Goal: Check status: Check status

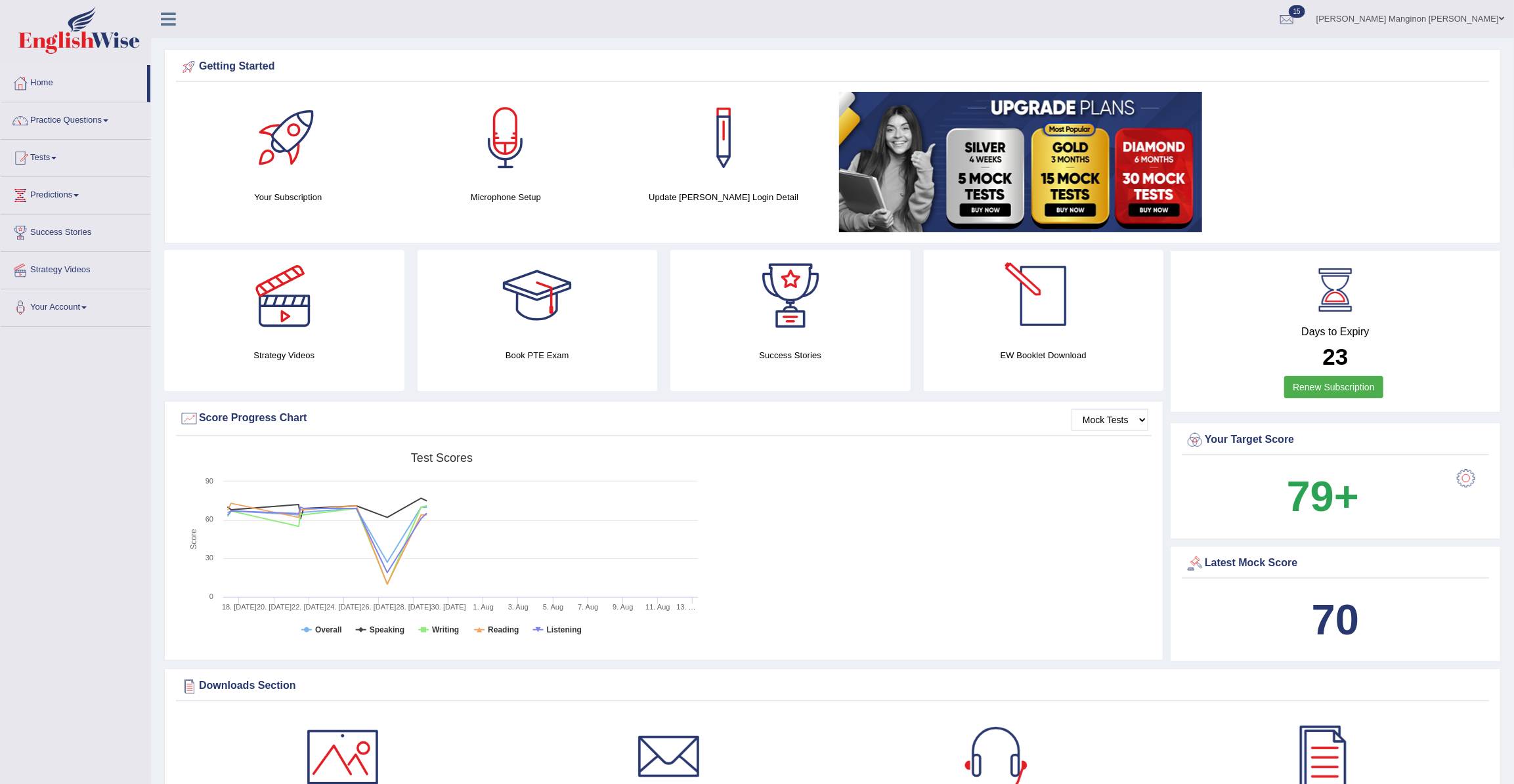
click at [1297, 22] on div at bounding box center [1287, 20] width 20 height 20
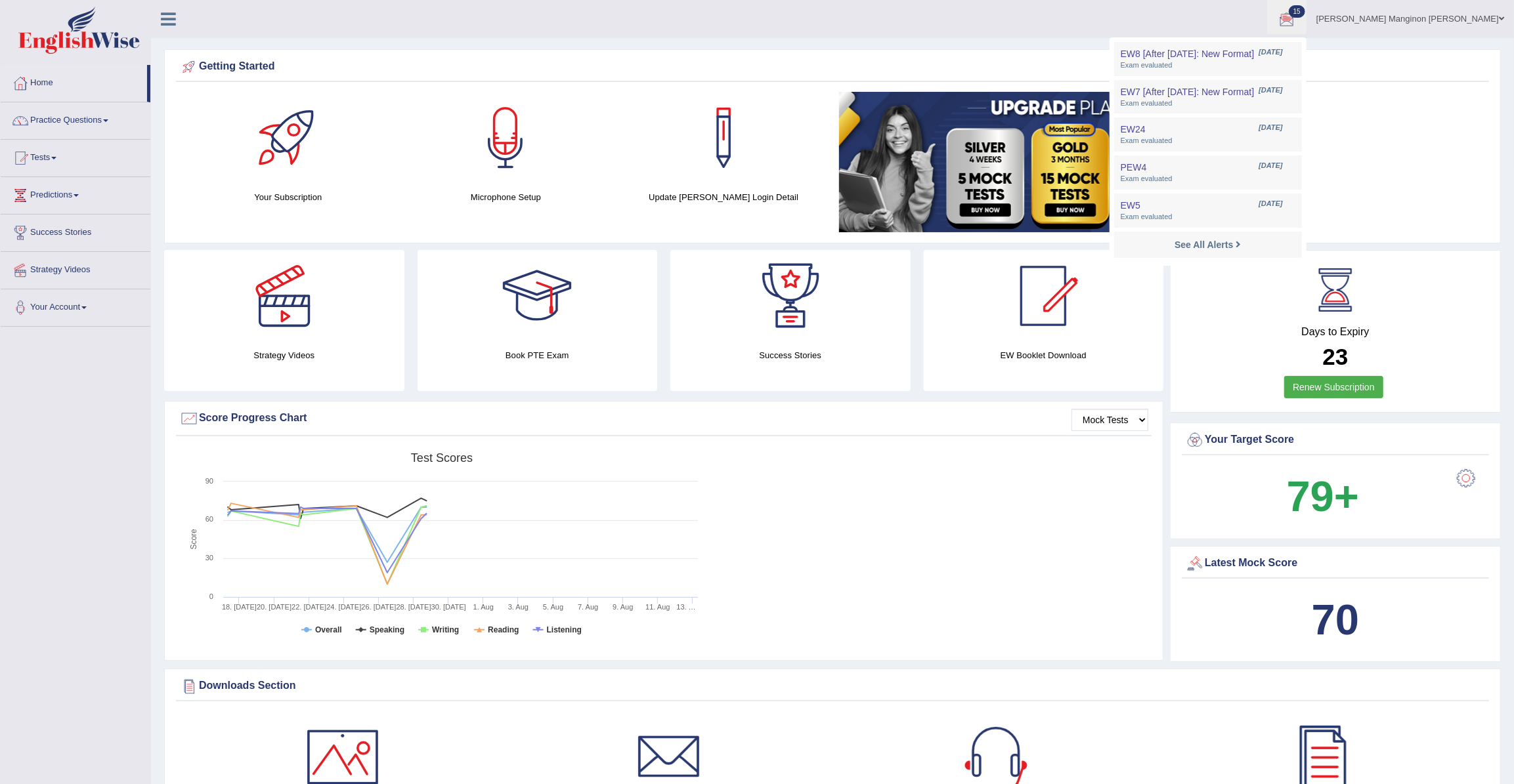
click at [1297, 20] on div at bounding box center [1287, 20] width 20 height 20
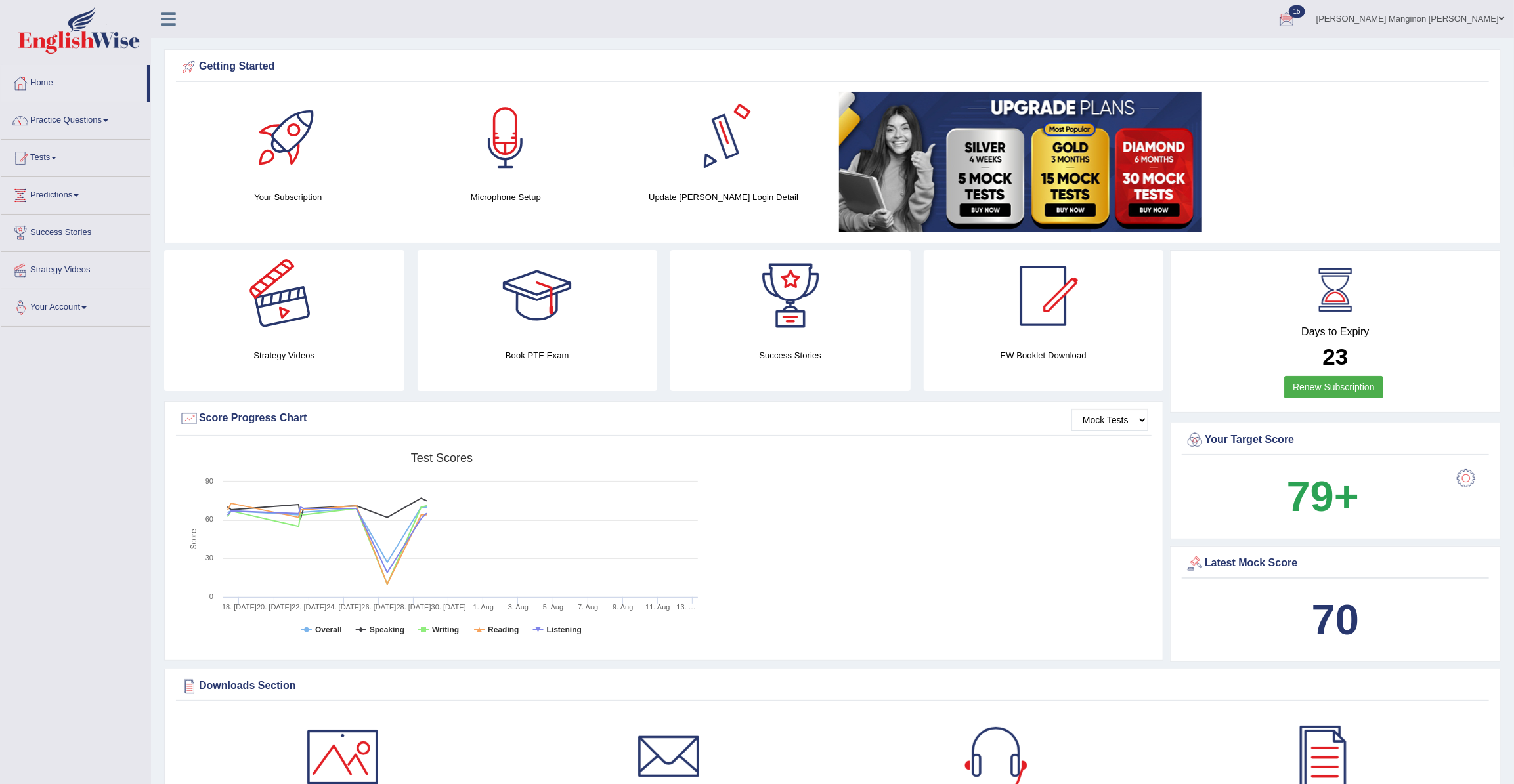
click at [43, 313] on link "Your Account" at bounding box center [75, 305] width 150 height 33
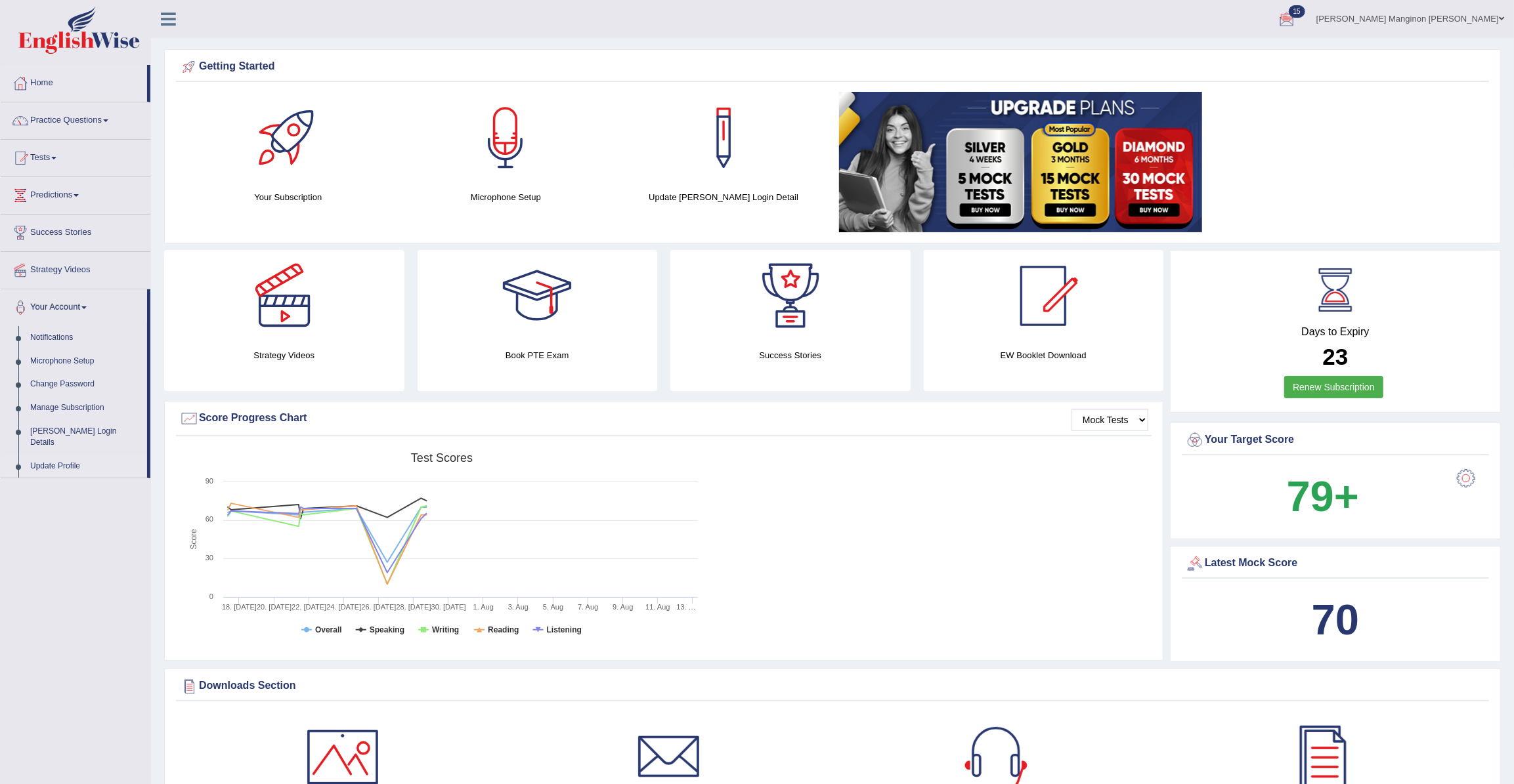
click at [59, 455] on link "Update Profile" at bounding box center [86, 466] width 123 height 24
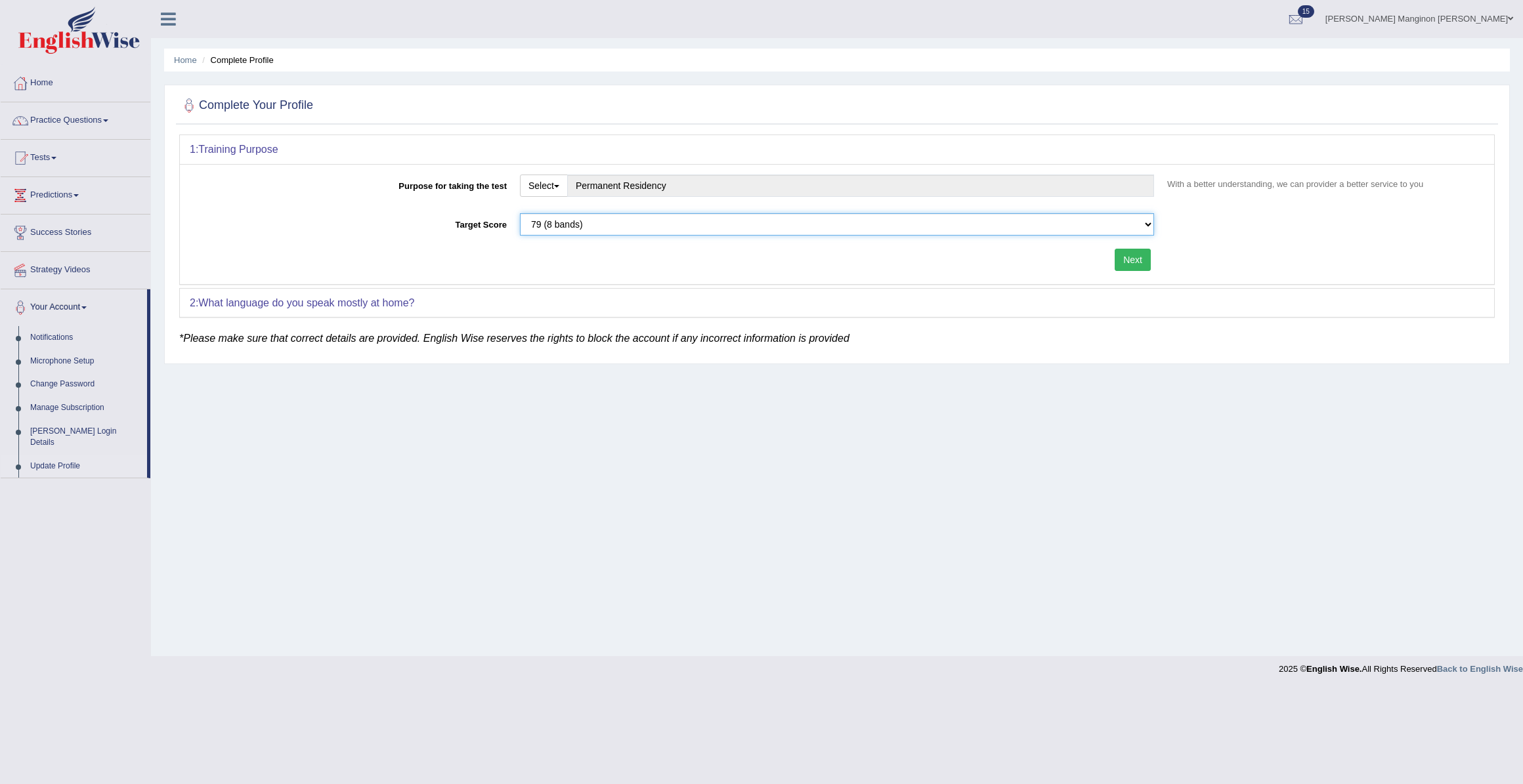
click at [1143, 221] on select "Please select the correct value 50 (6 bands) 58 (6.5 bands) 65 (7 bands) 79 (8 …" at bounding box center [837, 224] width 634 height 22
click at [1278, 245] on div "Purpose for taking the test Select Student Visa Permanent Residency Nursing Oth…" at bounding box center [837, 224] width 1314 height 120
click at [55, 81] on link "Home" at bounding box center [75, 81] width 150 height 33
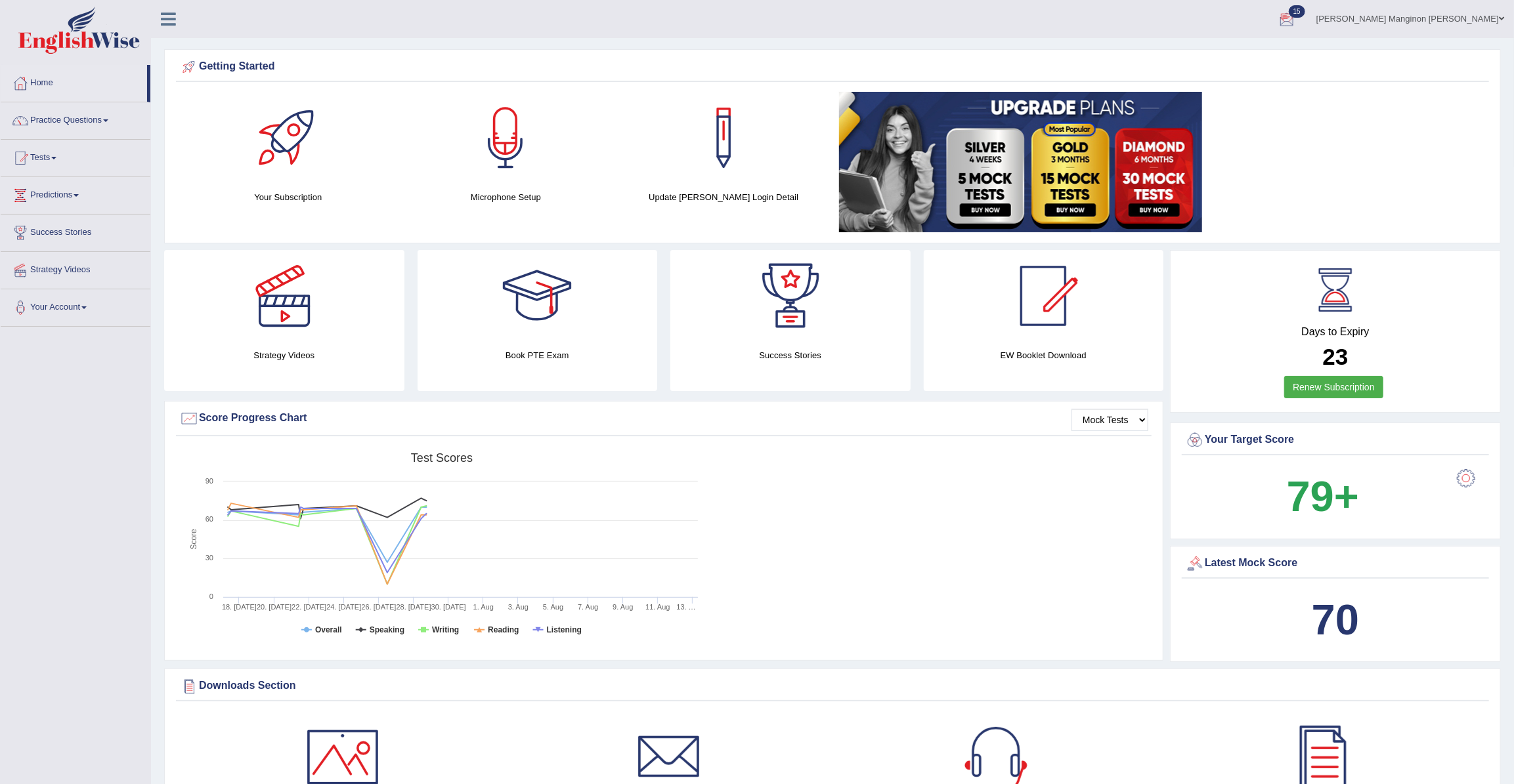
click at [1297, 16] on div at bounding box center [1287, 20] width 20 height 20
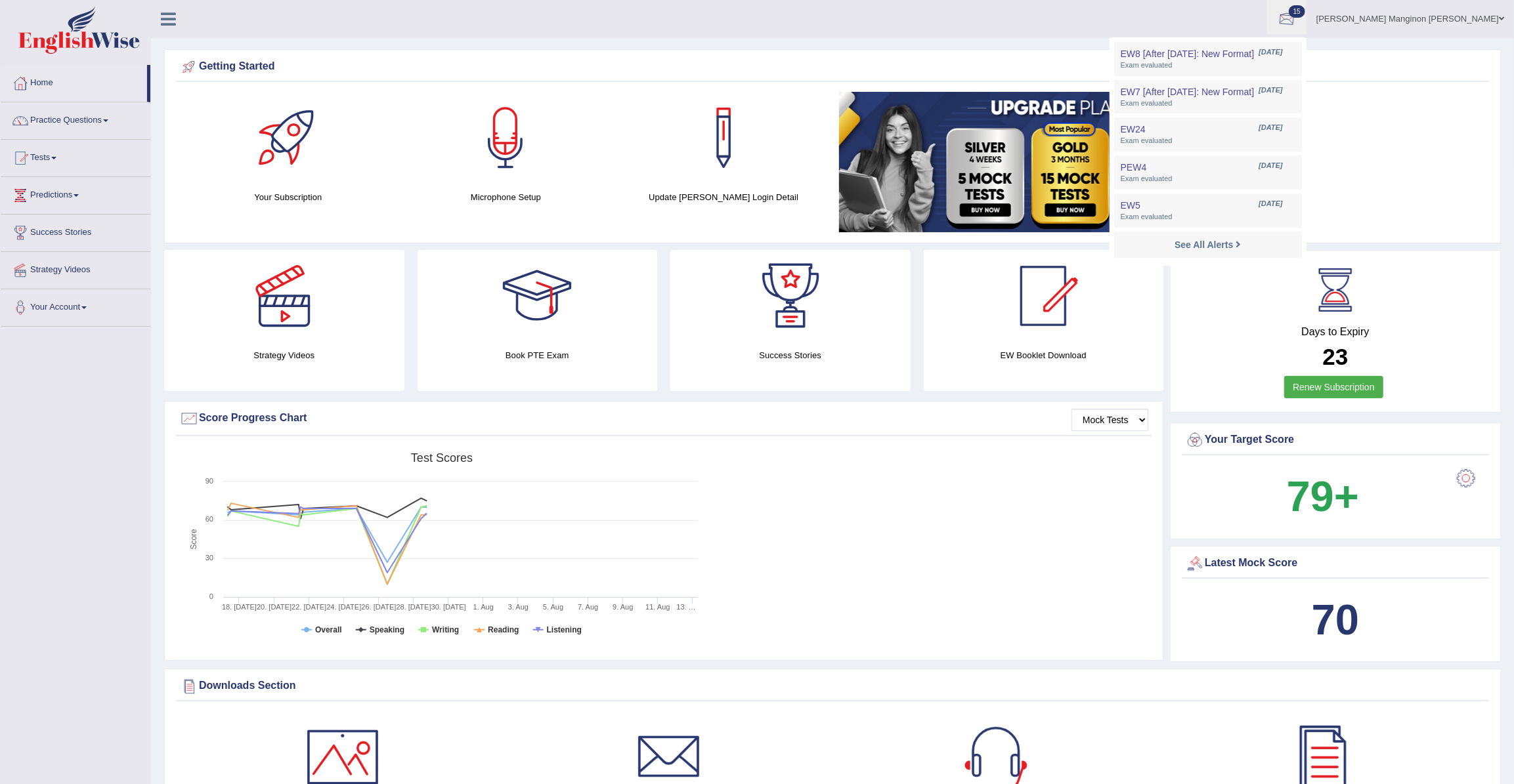
click at [1297, 16] on div at bounding box center [1287, 20] width 20 height 20
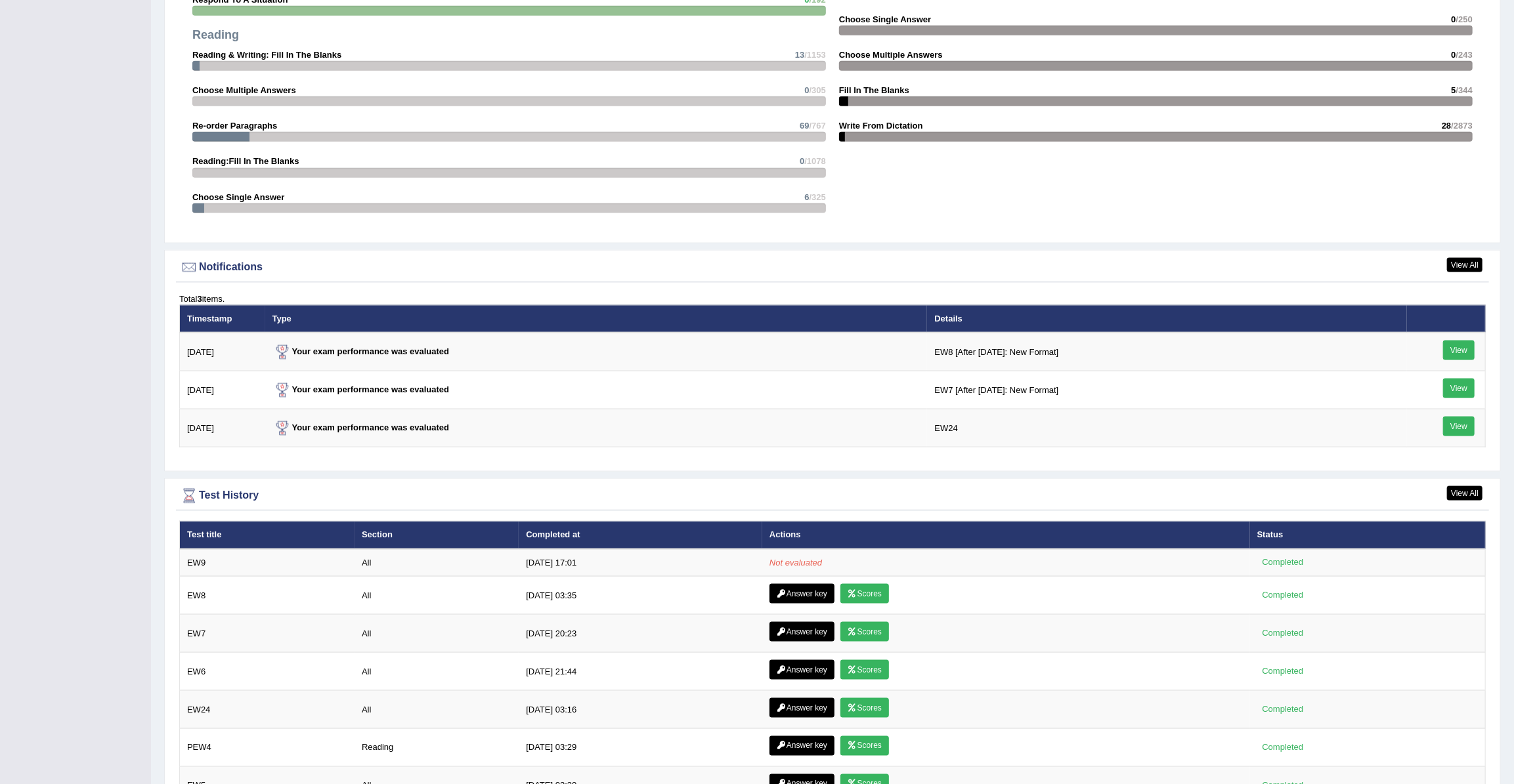
scroll to position [1371, 0]
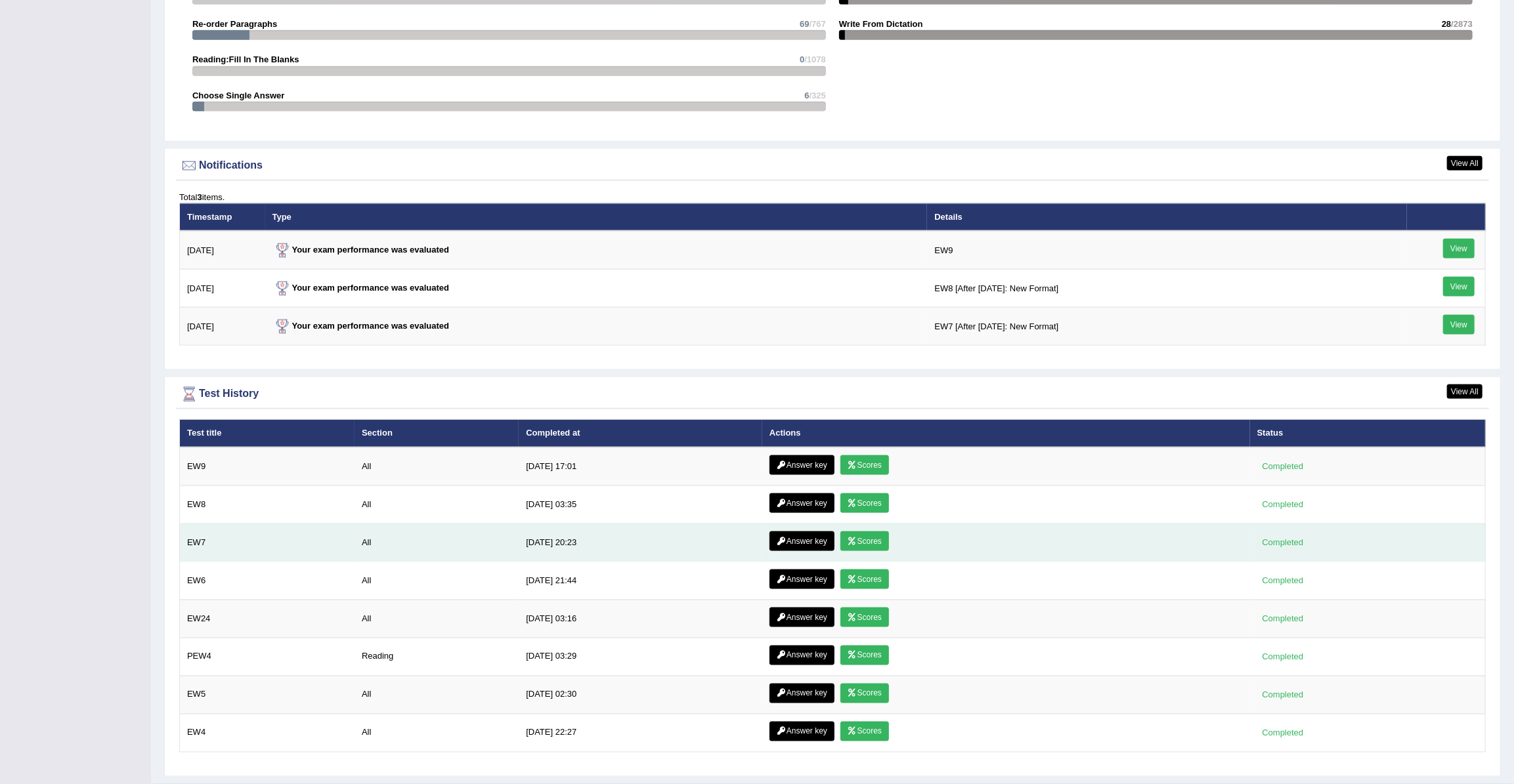
scroll to position [1486, 0]
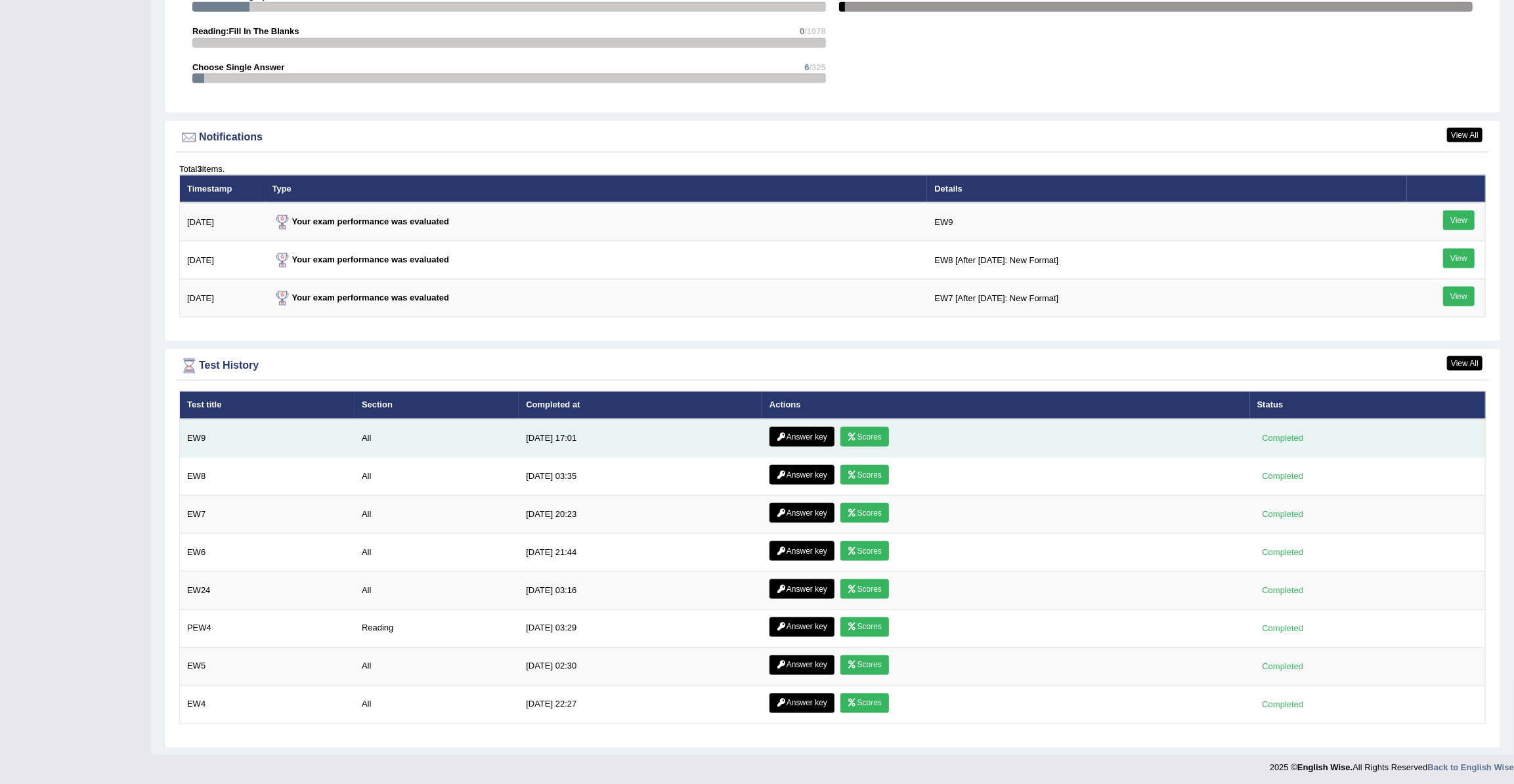
click at [847, 435] on icon at bounding box center [852, 437] width 10 height 8
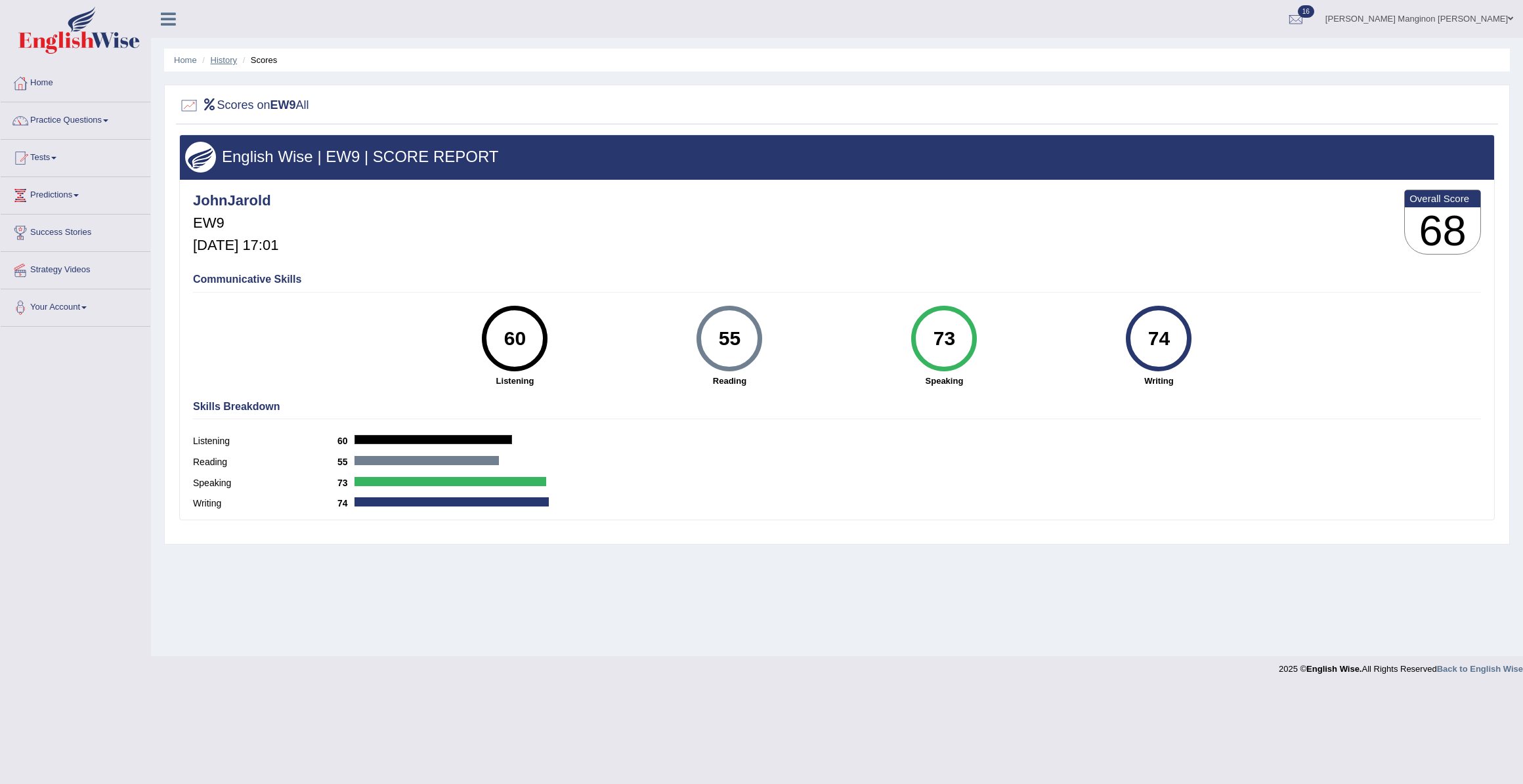
click at [224, 60] on link "History" at bounding box center [223, 60] width 27 height 10
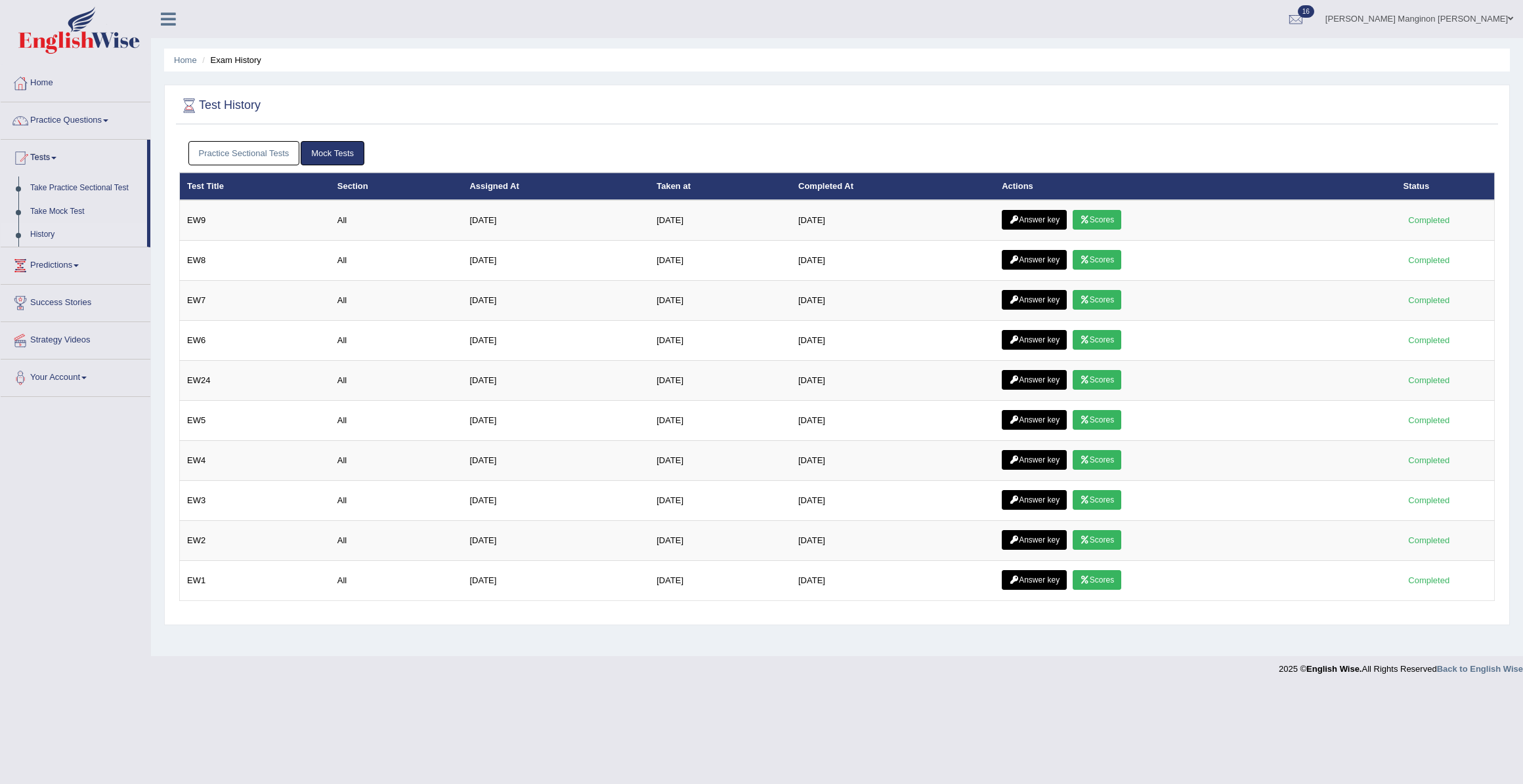
click at [197, 62] on ul "Home Exam History" at bounding box center [837, 60] width 1345 height 23
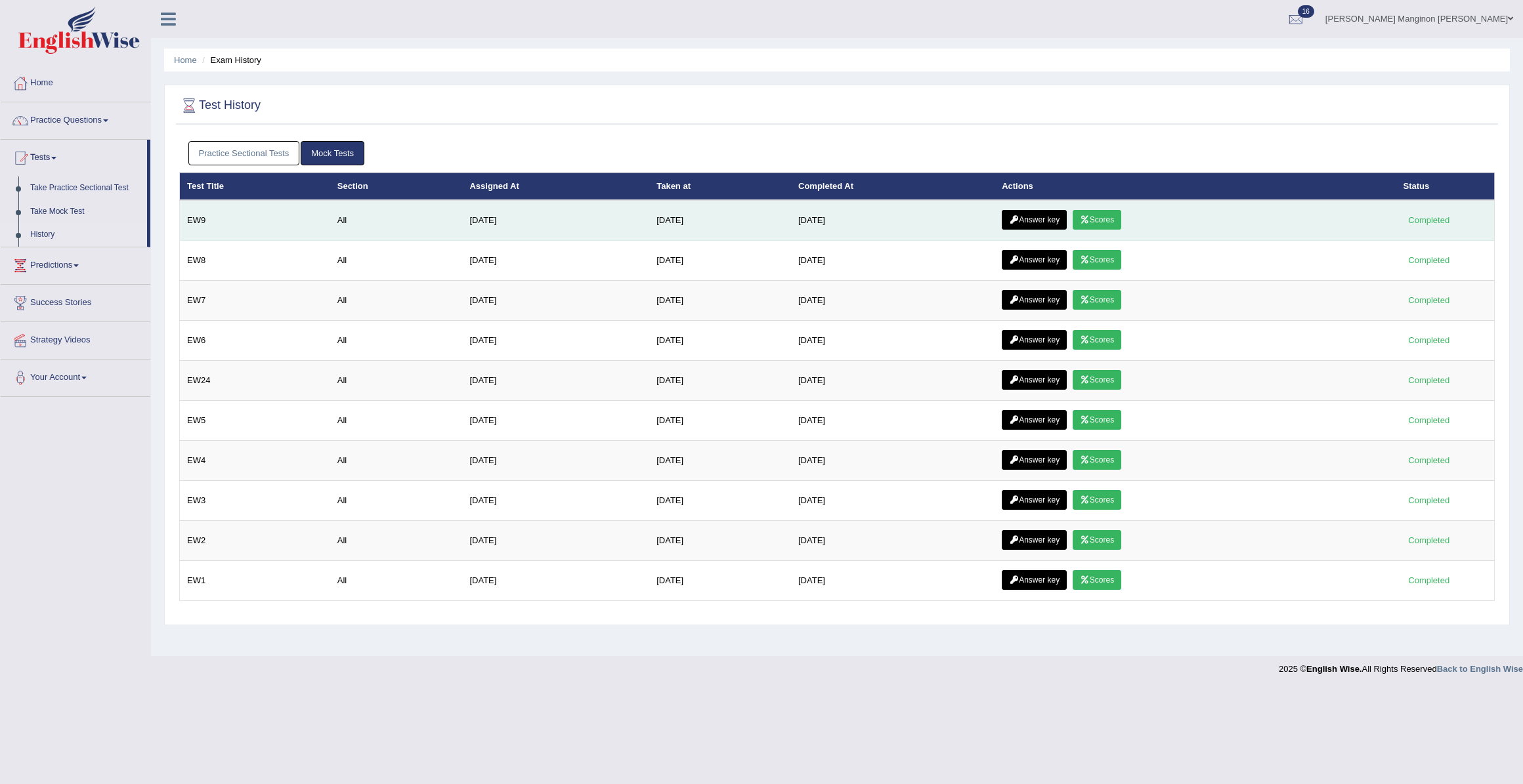
click at [1033, 219] on link "Answer key" at bounding box center [1034, 220] width 65 height 20
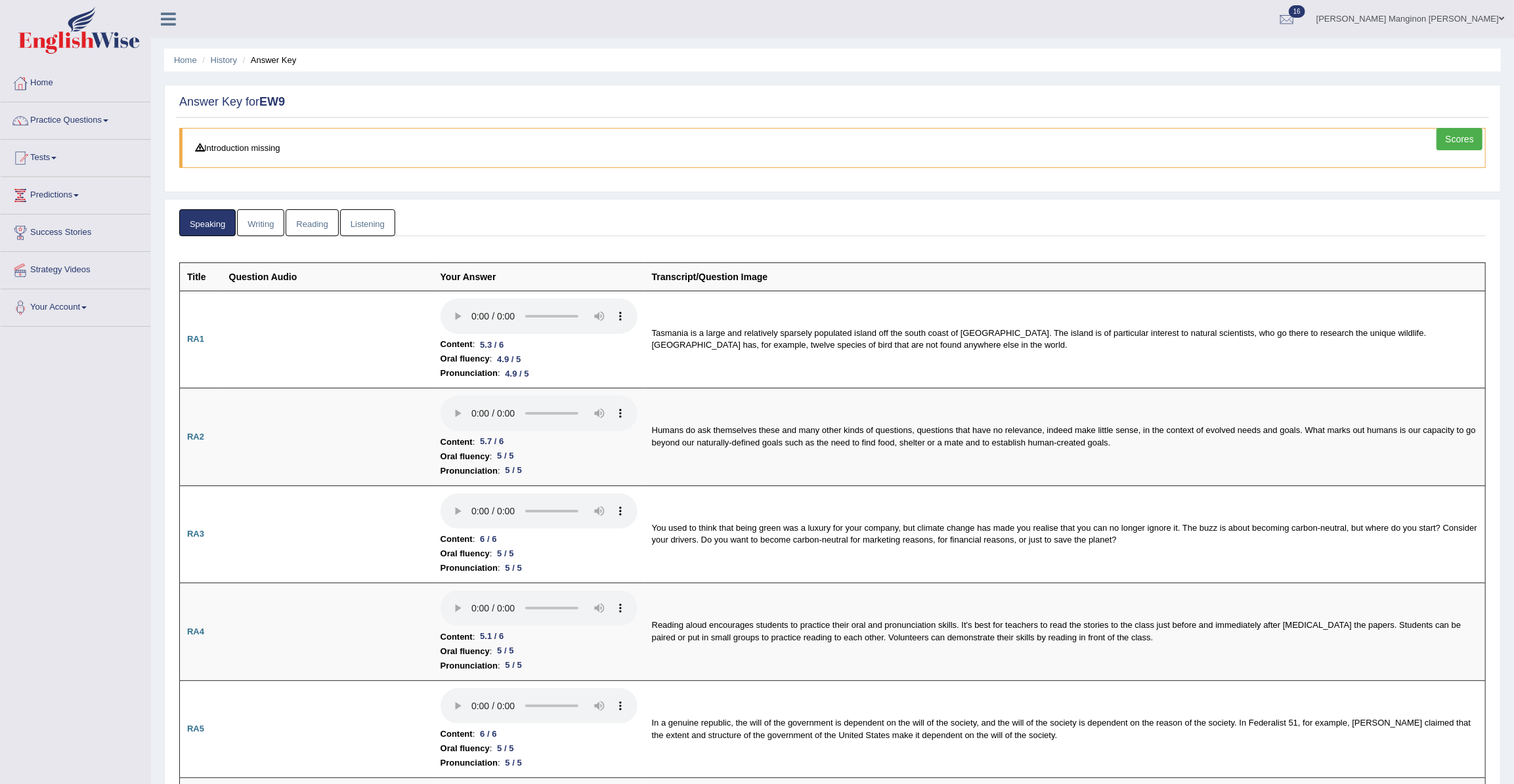
click at [265, 225] on link "Writing" at bounding box center [261, 223] width 47 height 27
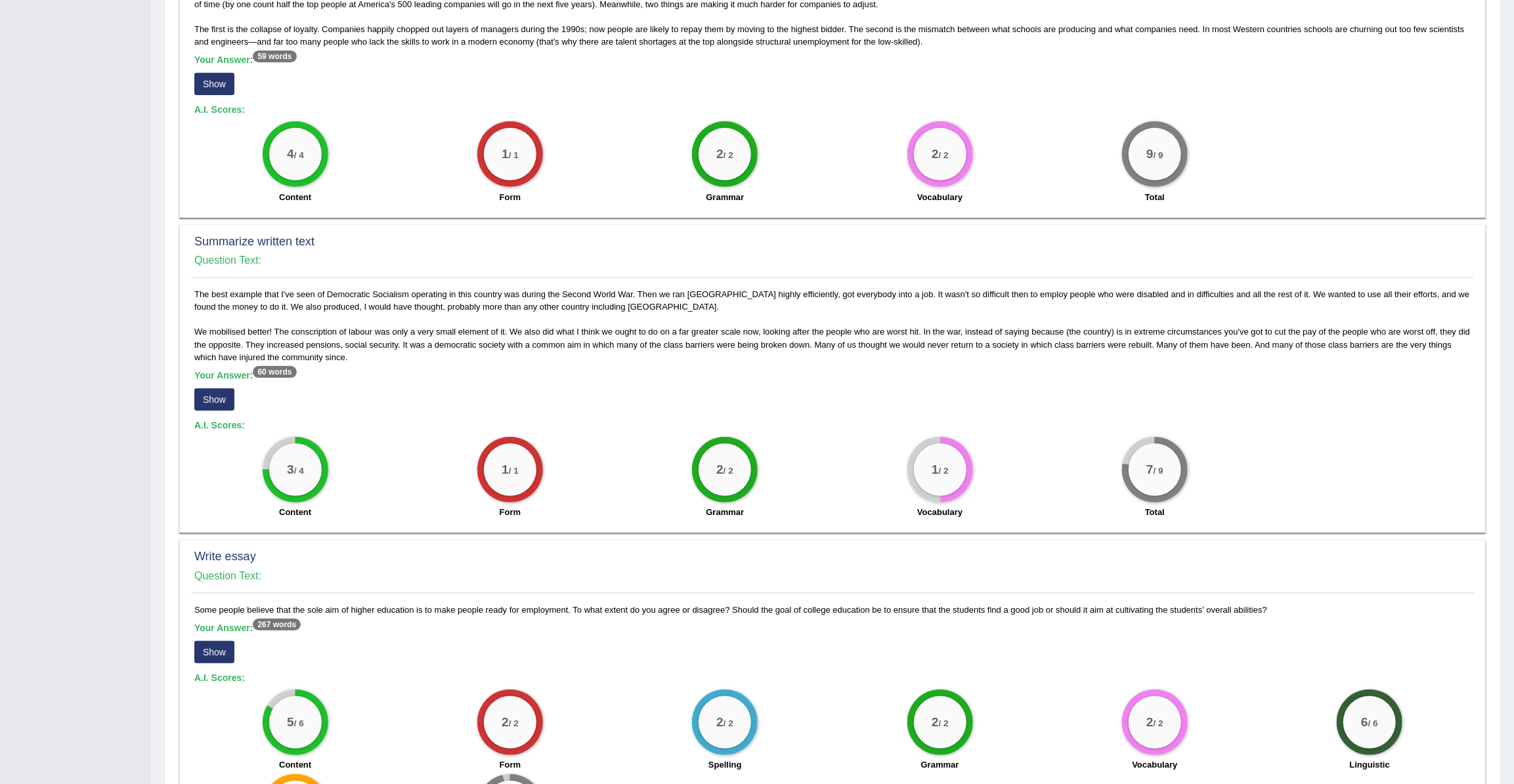
scroll to position [417, 0]
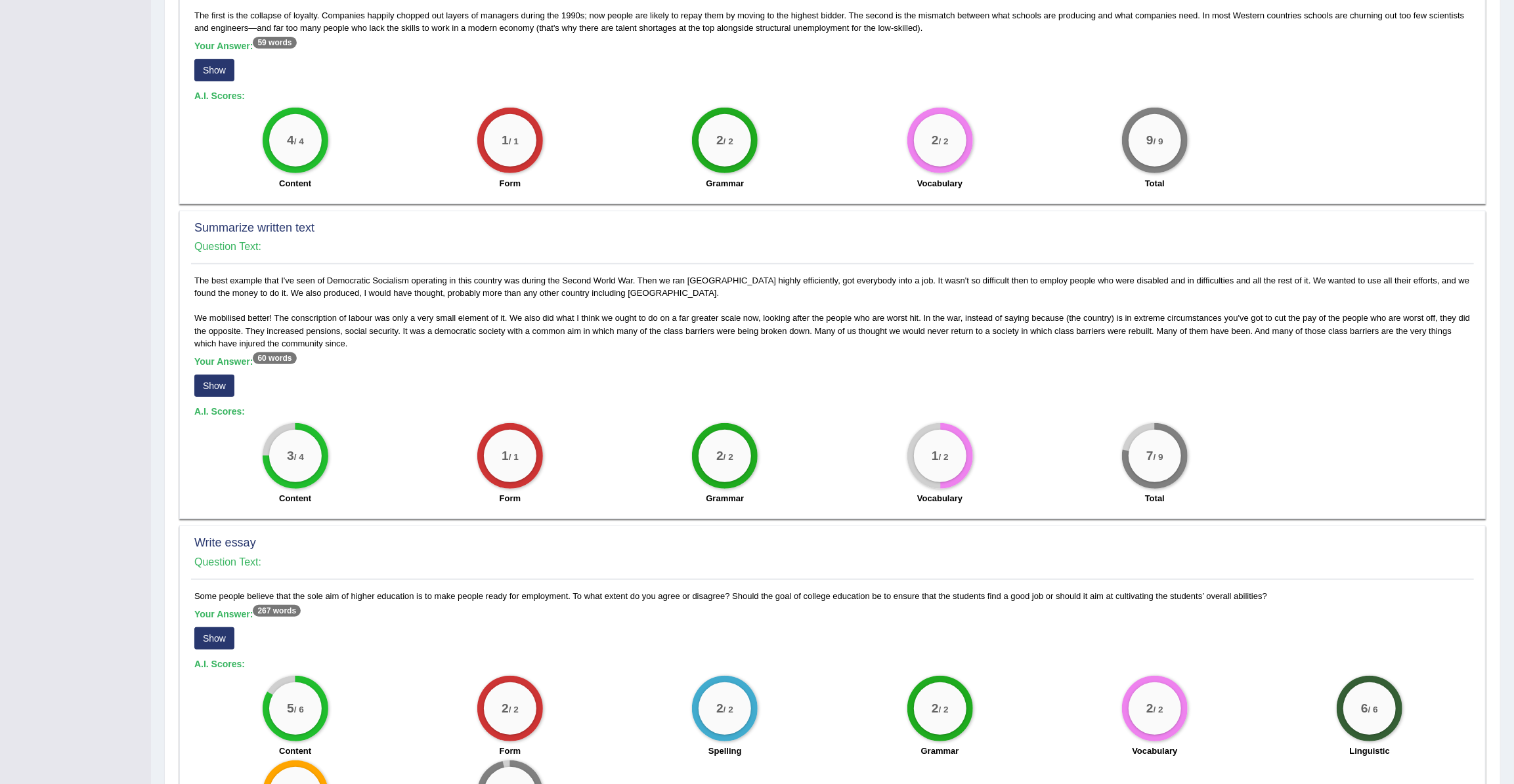
click at [222, 375] on button "Show" at bounding box center [214, 385] width 40 height 22
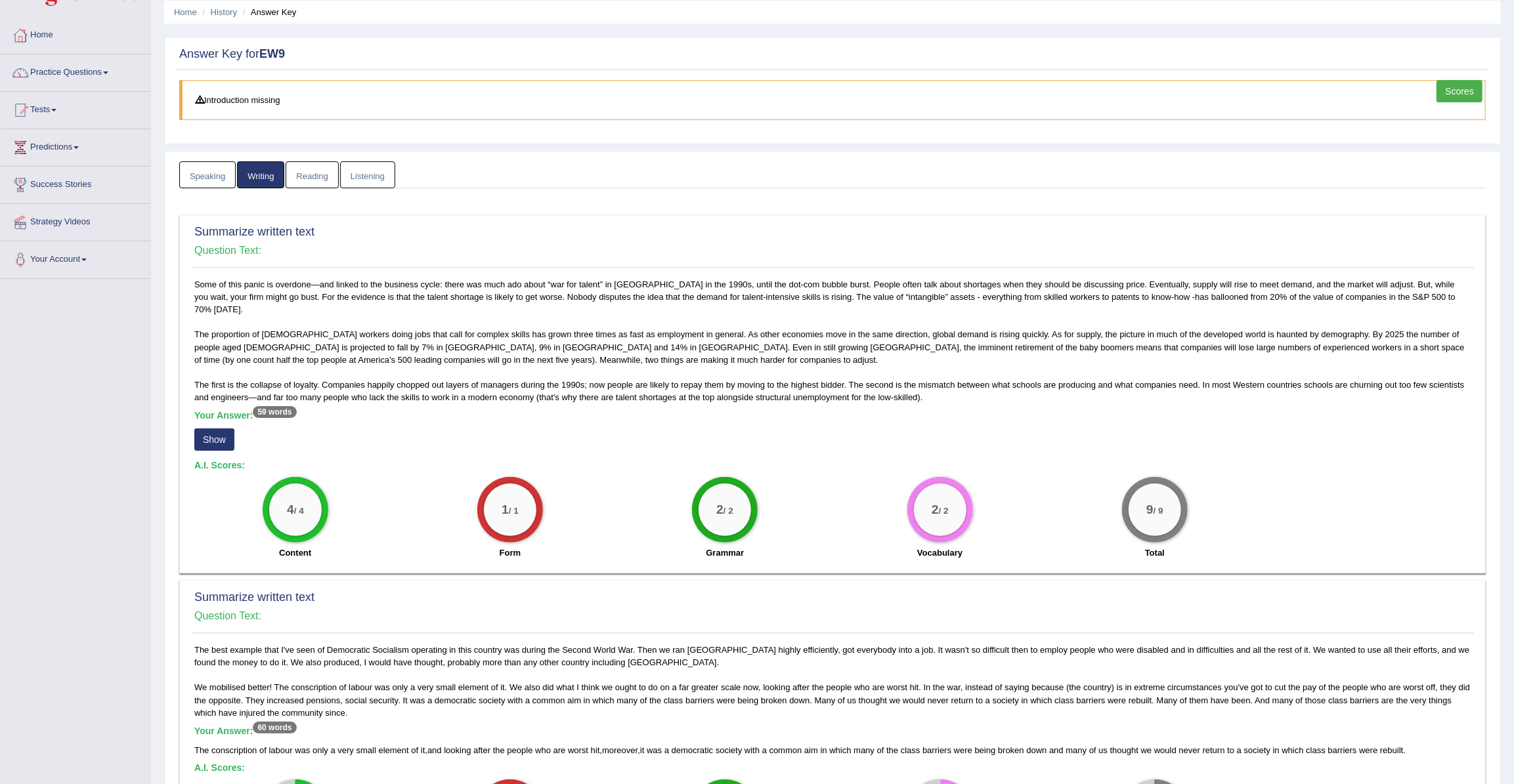
scroll to position [46, 0]
click at [312, 171] on link "Reading" at bounding box center [312, 175] width 52 height 27
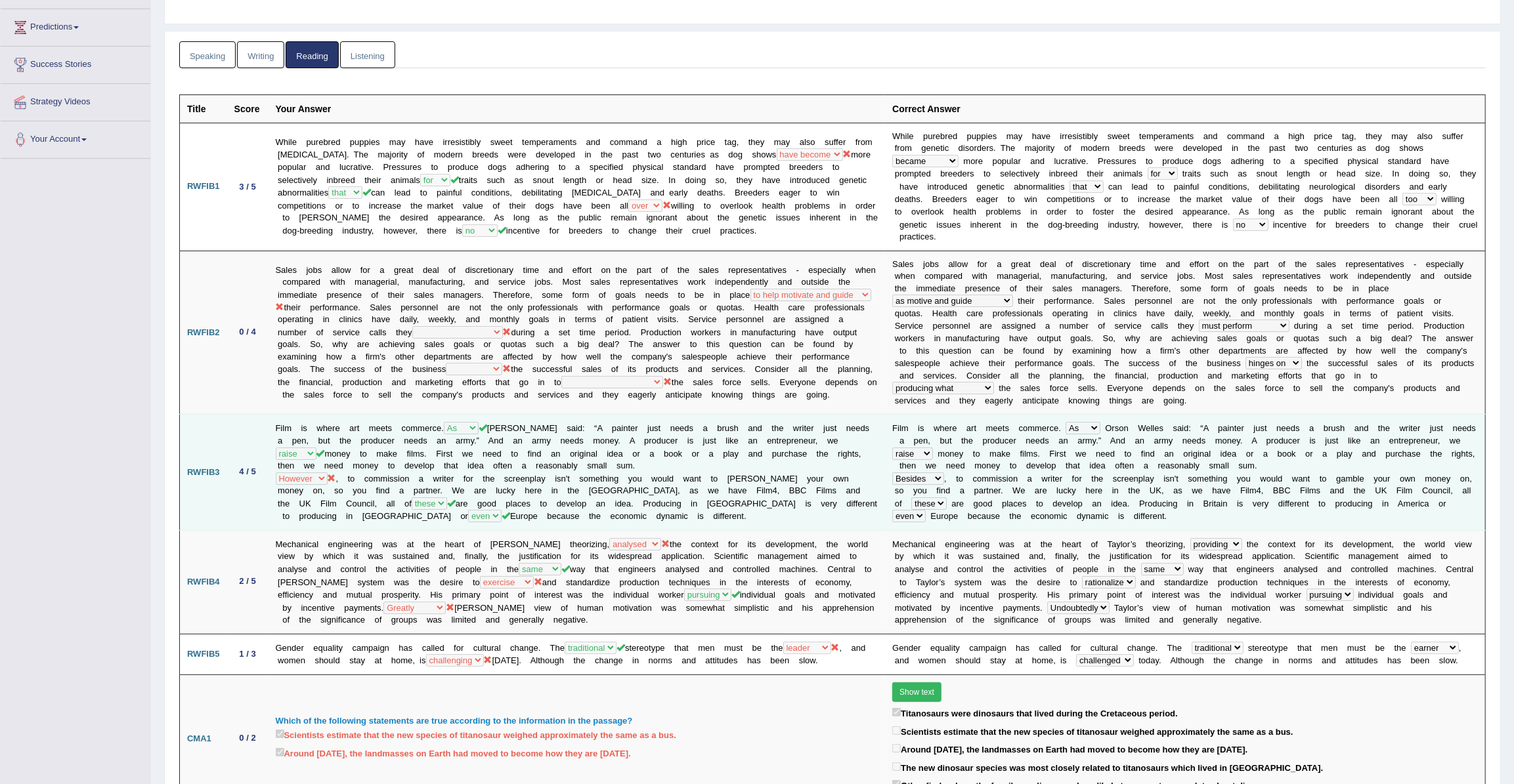
scroll to position [0, 0]
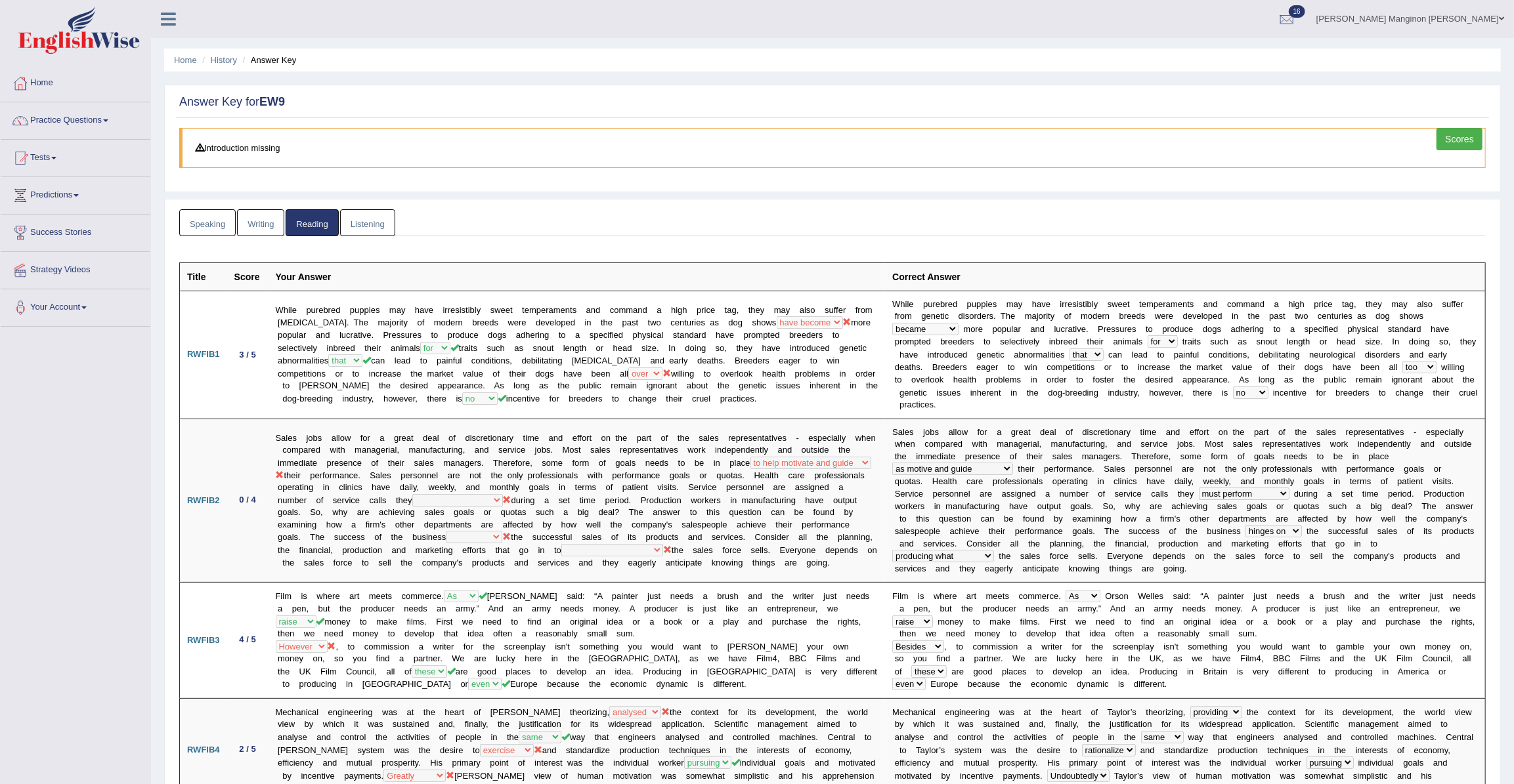
click at [372, 213] on link "Listening" at bounding box center [367, 223] width 55 height 27
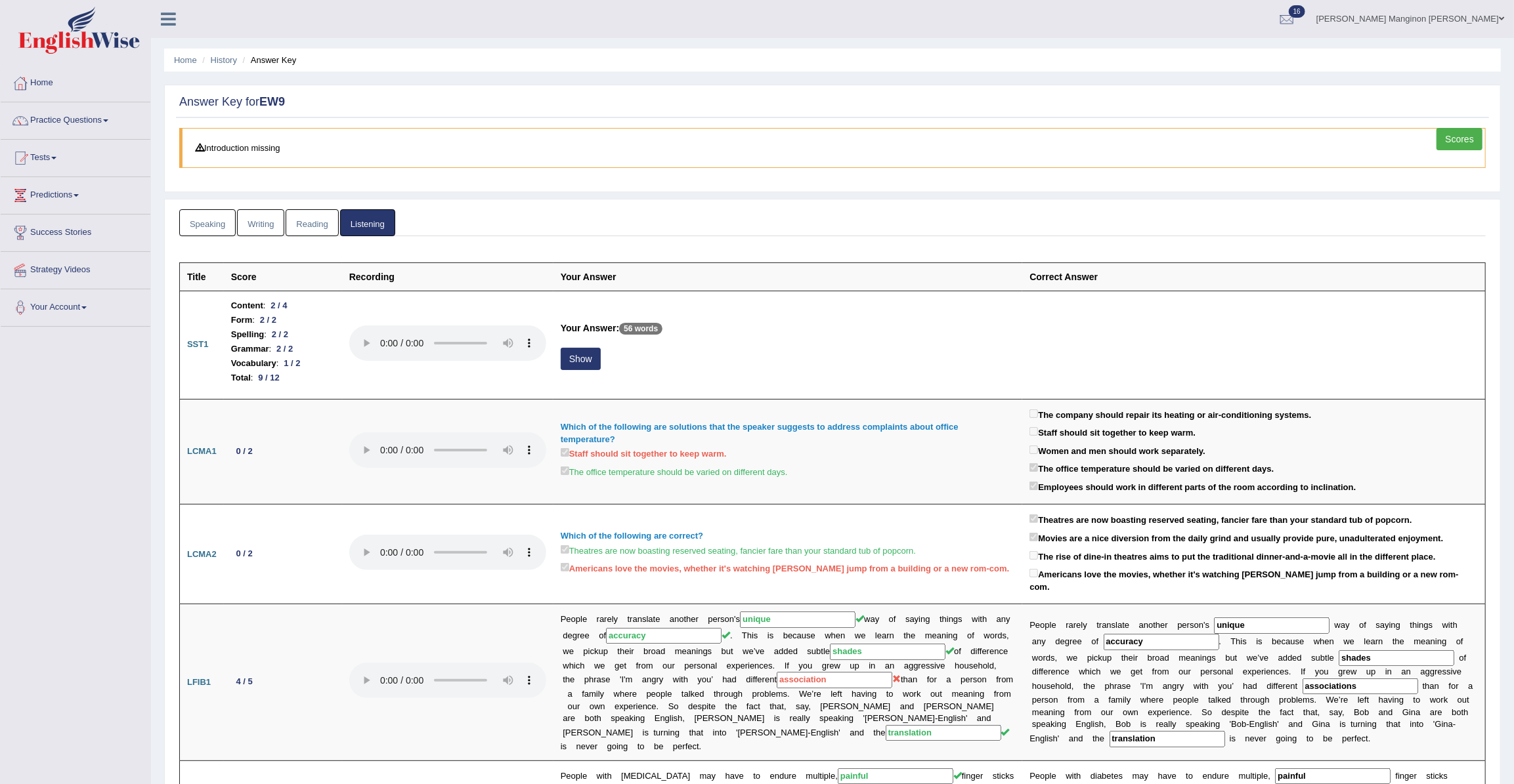
click at [1473, 135] on link "Scores" at bounding box center [1459, 138] width 46 height 22
